Goal: Task Accomplishment & Management: Manage account settings

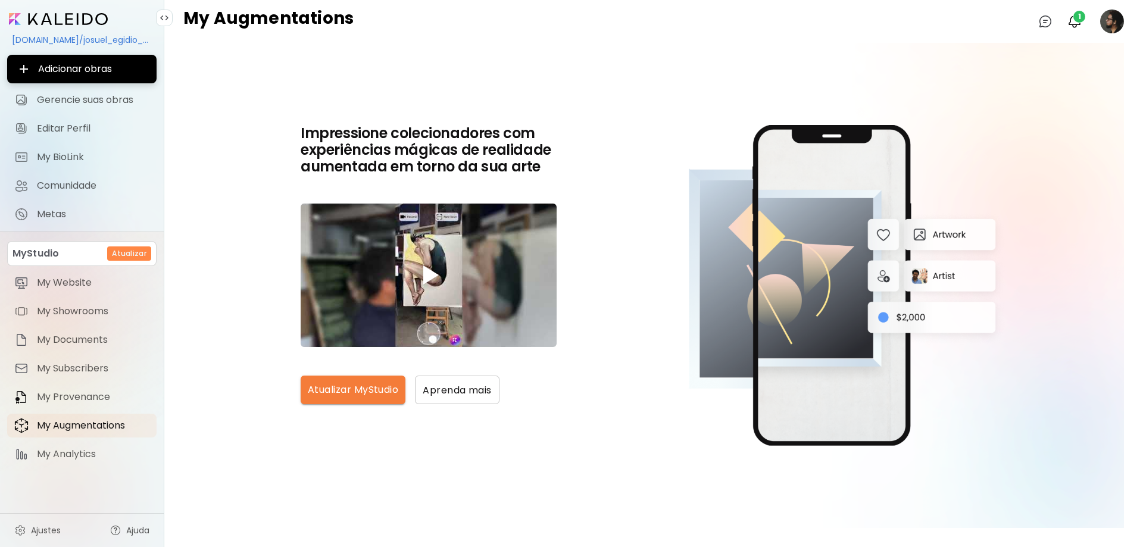
click at [1114, 23] on image at bounding box center [1112, 22] width 24 height 24
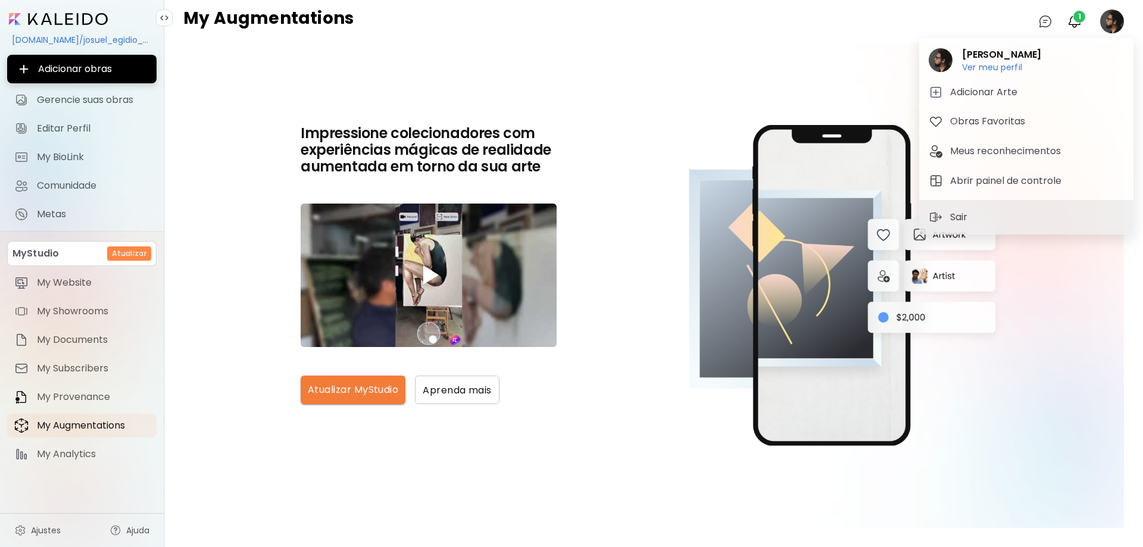
click at [1113, 17] on div at bounding box center [571, 273] width 1143 height 547
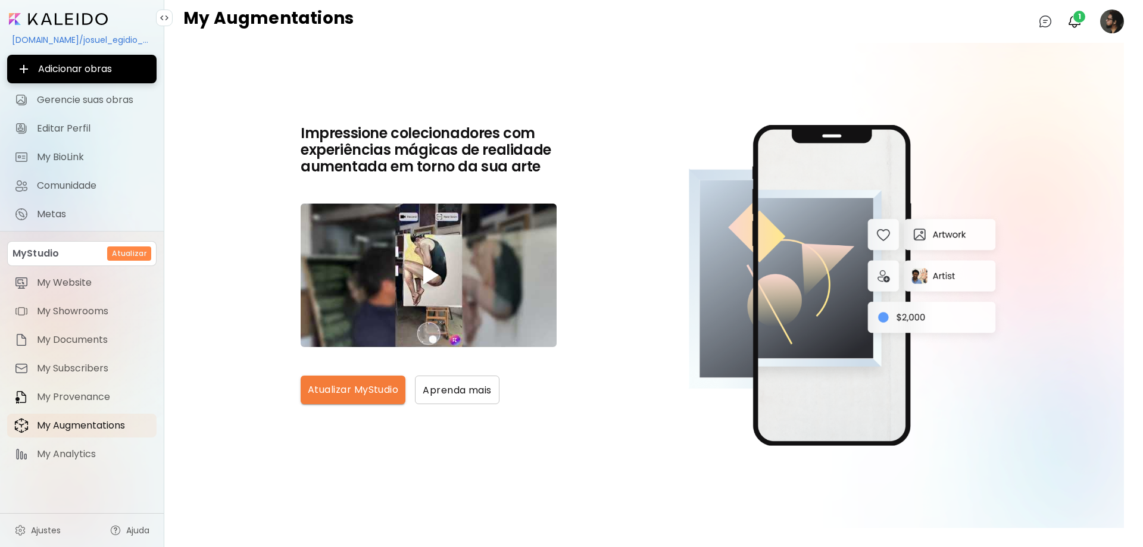
click at [1111, 18] on image at bounding box center [1112, 22] width 24 height 24
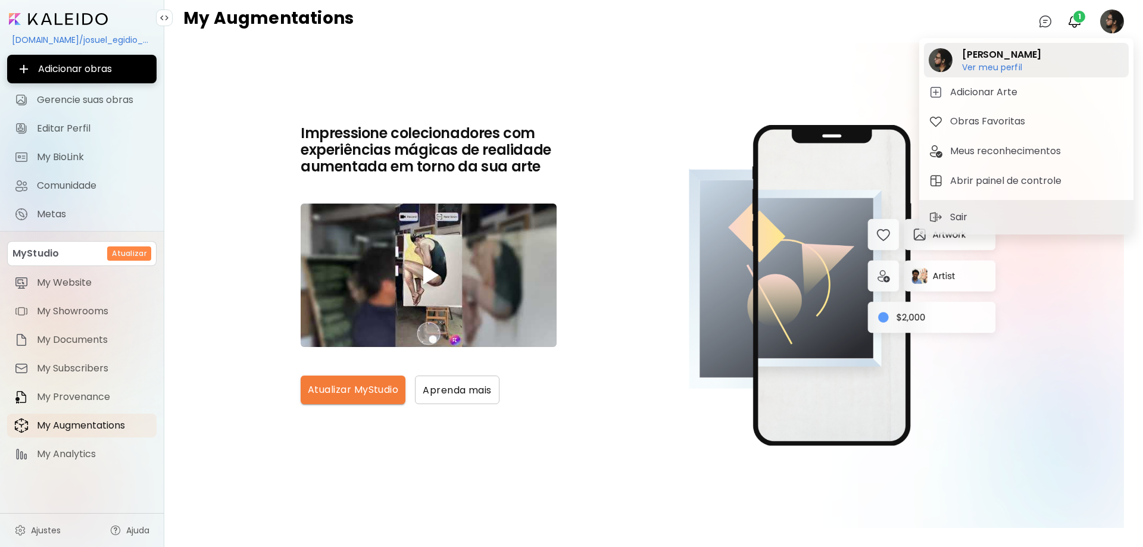
click at [982, 57] on h2 "[PERSON_NAME]" at bounding box center [1001, 55] width 79 height 14
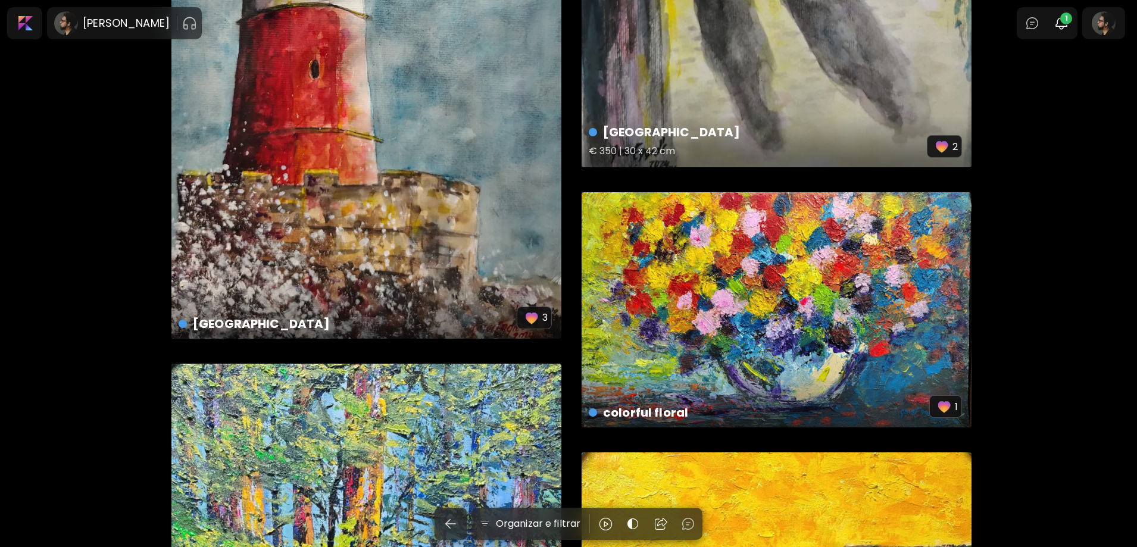
scroll to position [1488, 0]
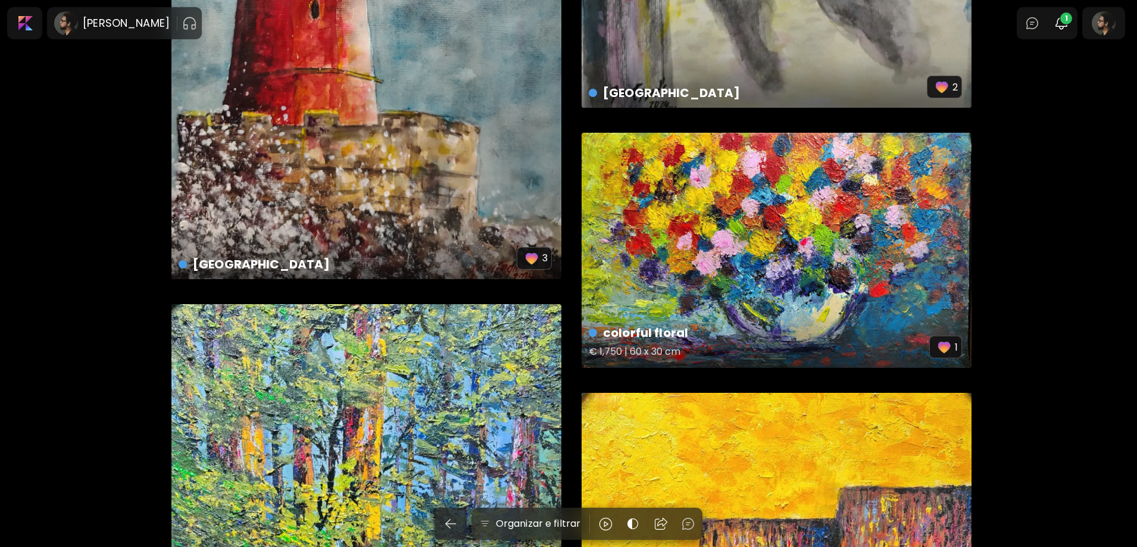
click at [833, 261] on div "colorful floral € 1,750 | 60 x 30 cm 1" at bounding box center [777, 250] width 390 height 235
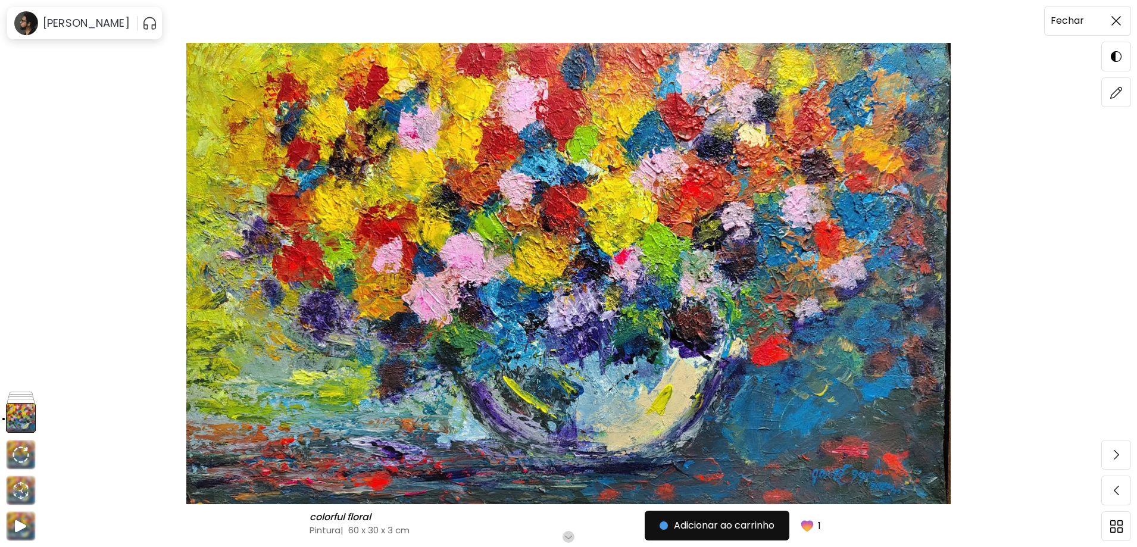
click at [1113, 17] on img at bounding box center [1116, 21] width 10 height 10
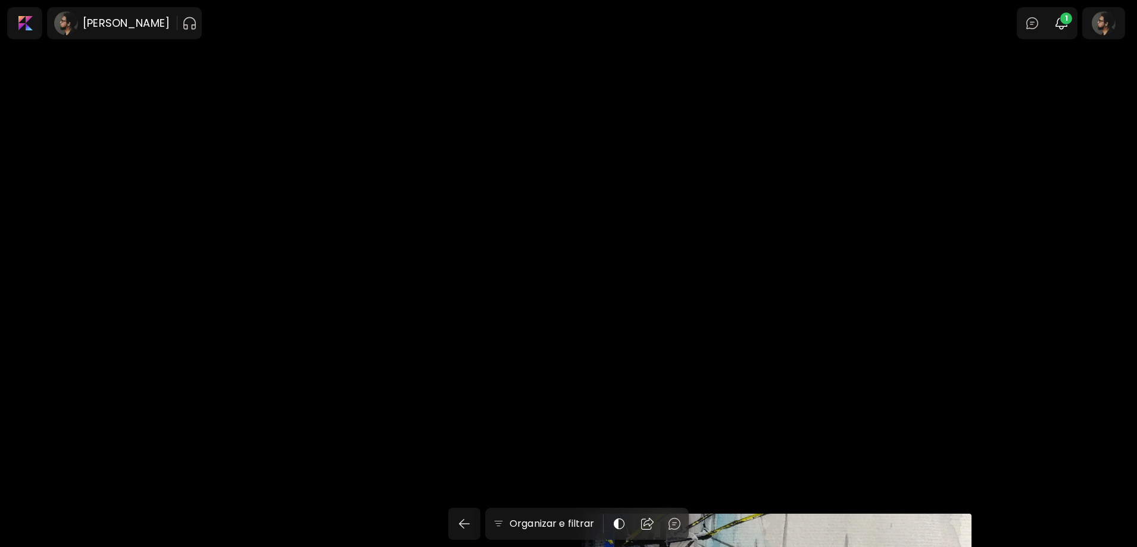
scroll to position [1488, 0]
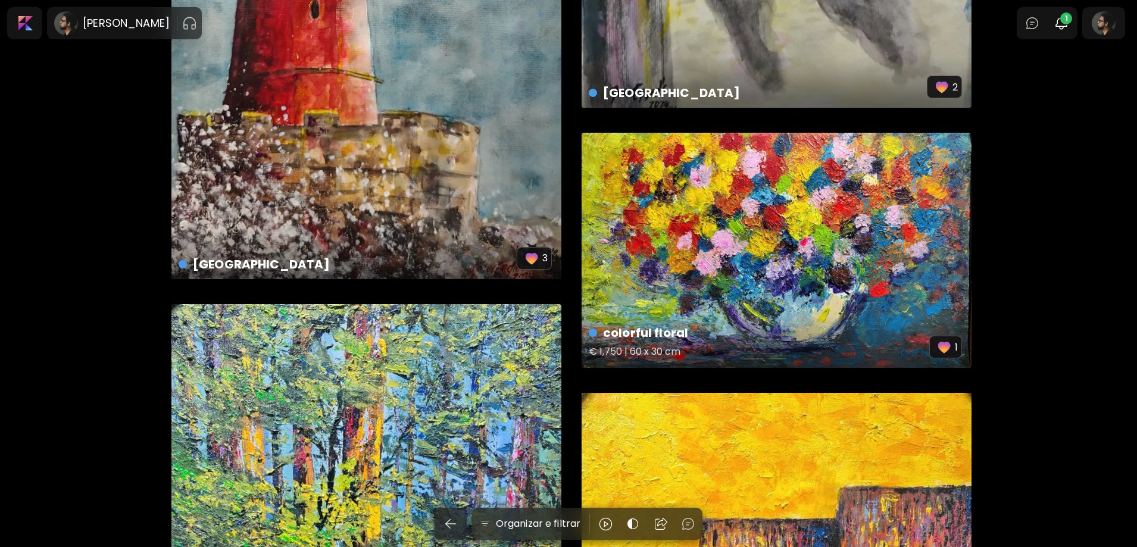
click at [702, 283] on div "colorful floral € 1,750 | 60 x 30 cm 1" at bounding box center [777, 250] width 390 height 235
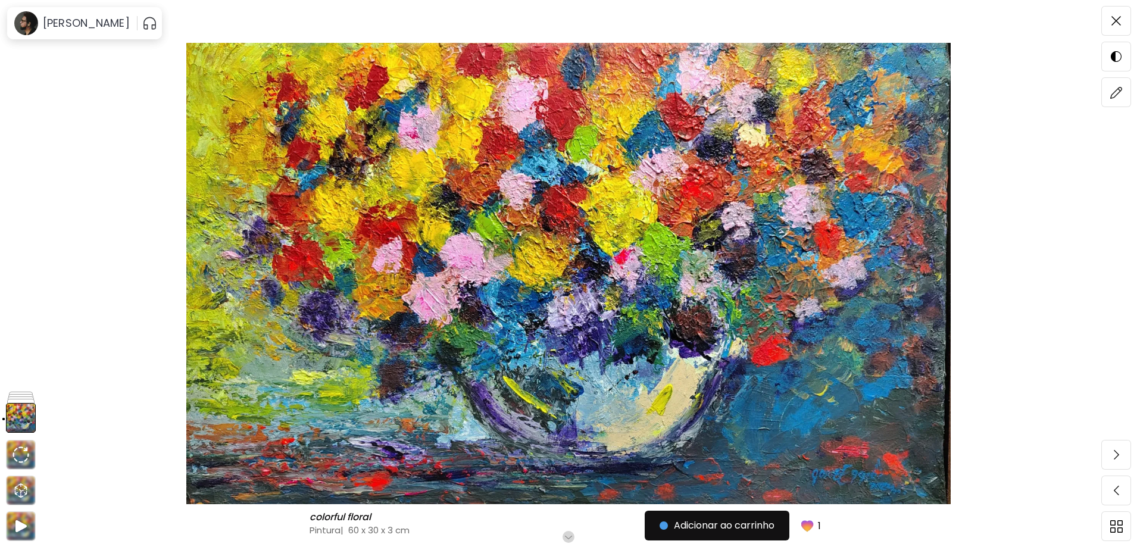
scroll to position [60, 0]
click at [91, 20] on h6 "[PERSON_NAME]" at bounding box center [86, 23] width 87 height 14
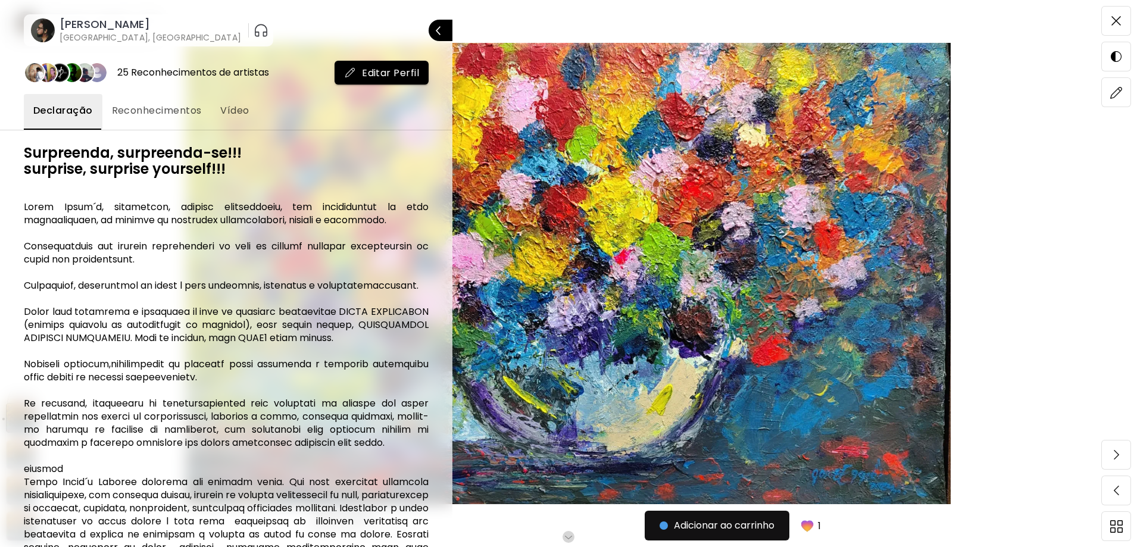
click at [390, 73] on span "Editar Perfil" at bounding box center [381, 73] width 75 height 13
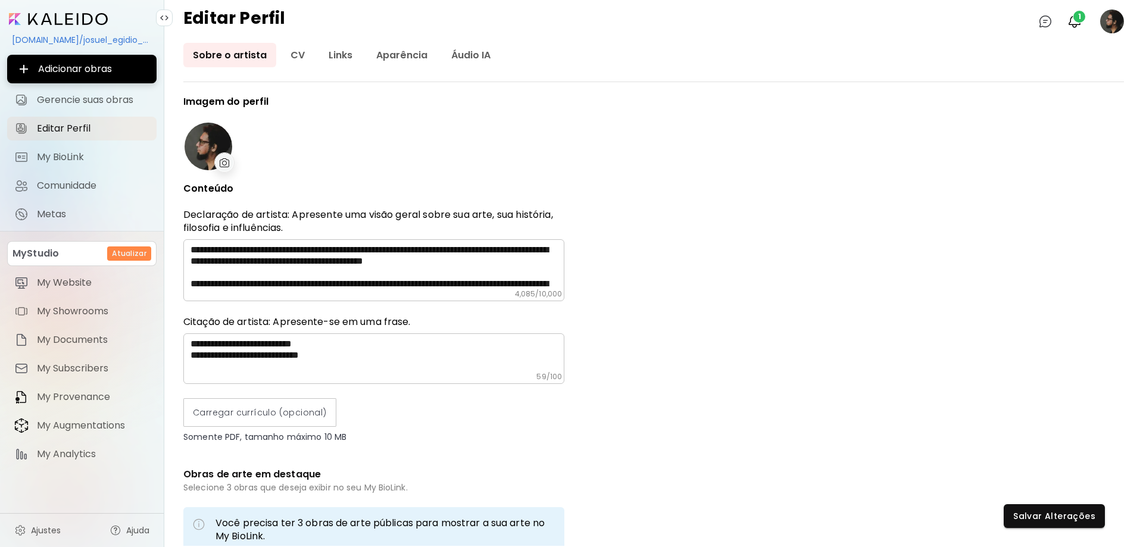
type input "******"
type input "**********"
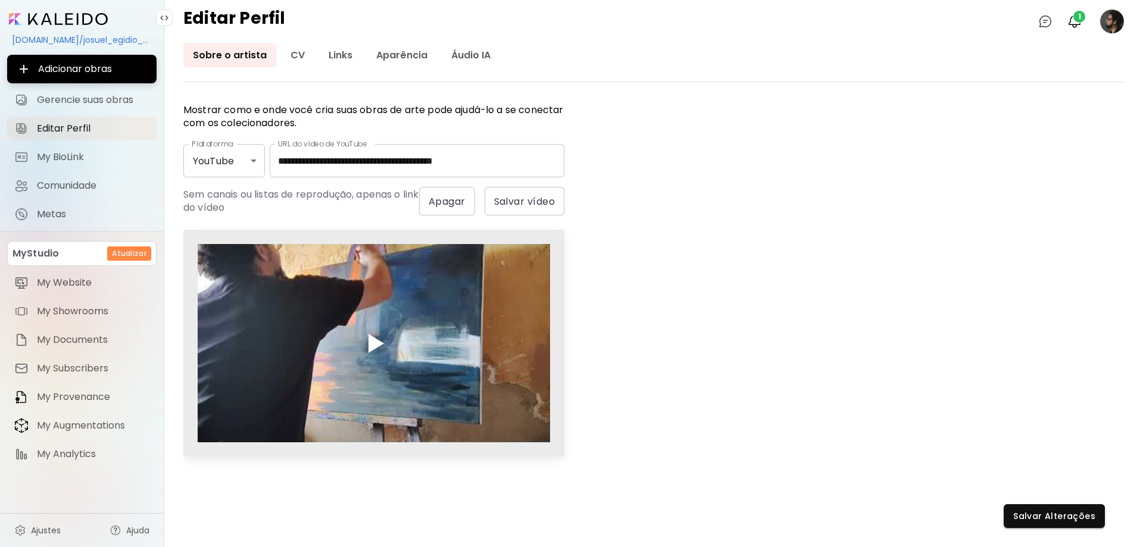
scroll to position [251, 0]
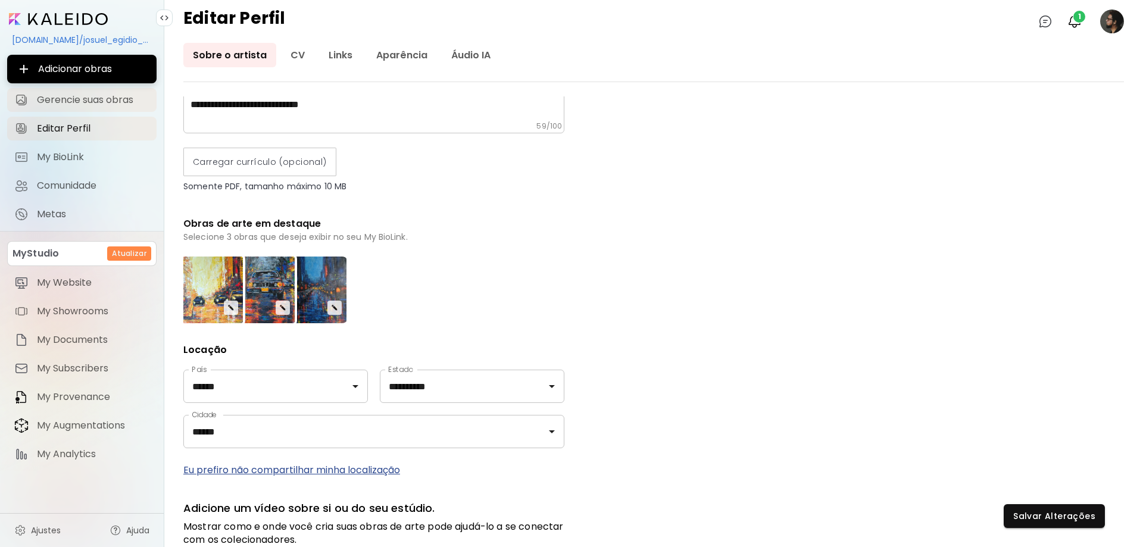
click at [61, 96] on span "Gerencie suas obras" at bounding box center [93, 100] width 113 height 12
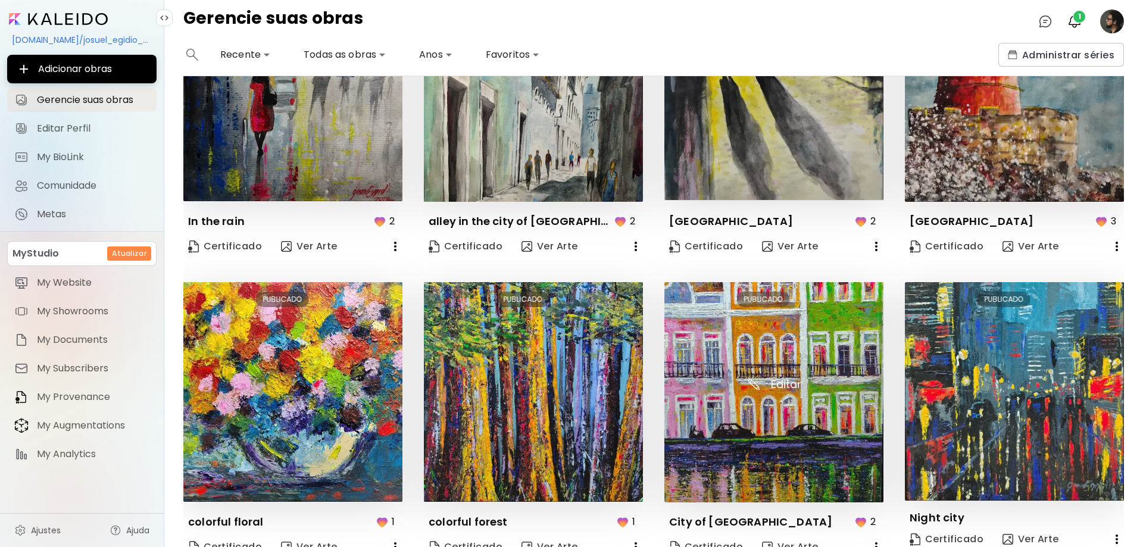
scroll to position [476, 0]
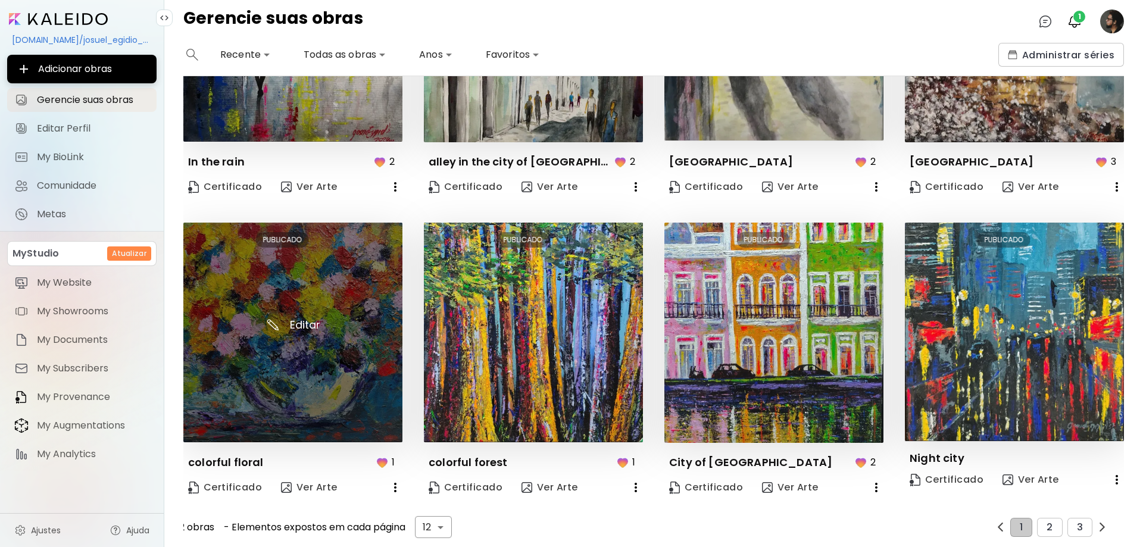
click at [280, 360] on img at bounding box center [292, 333] width 219 height 220
